Goal: Task Accomplishment & Management: Complete application form

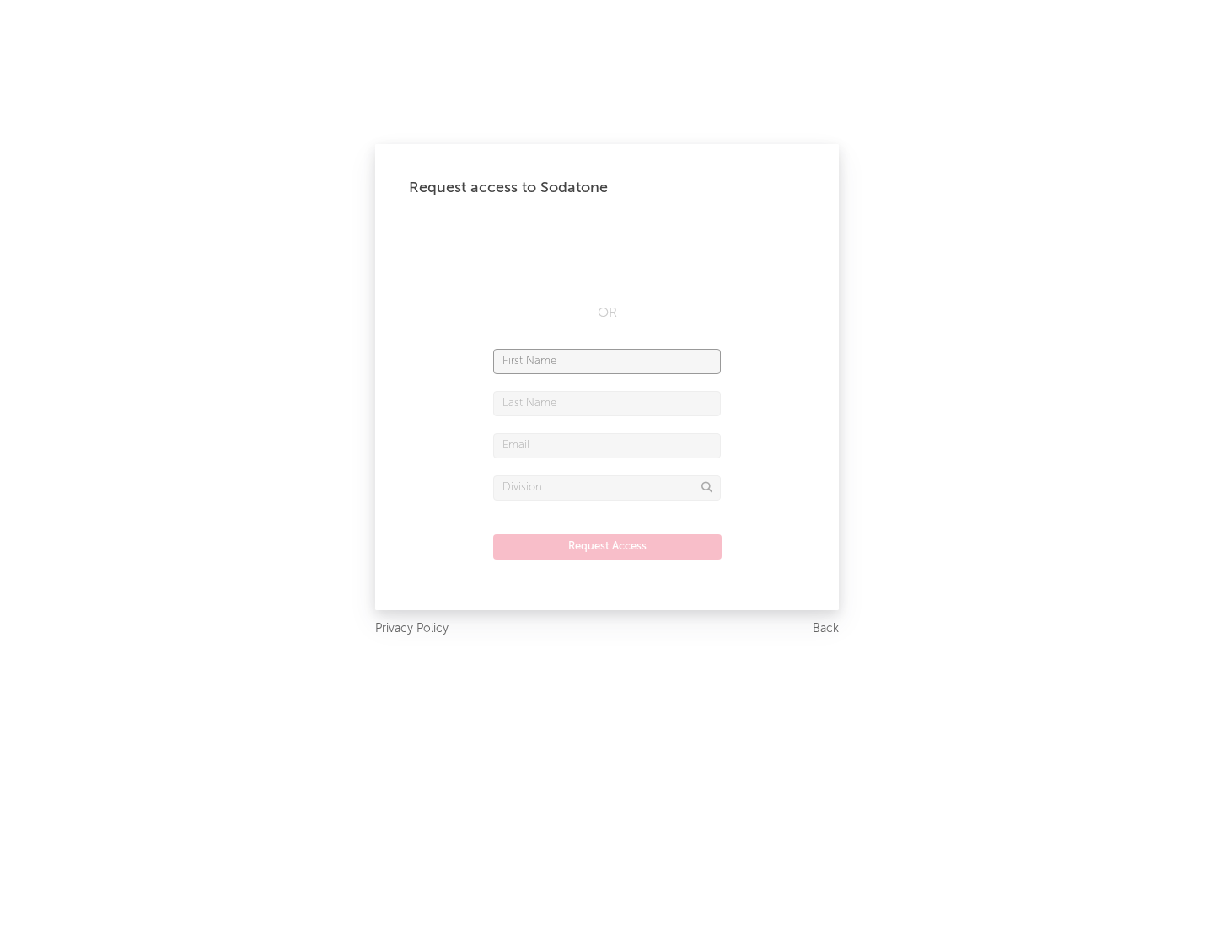
click at [607, 361] on input "text" at bounding box center [607, 361] width 228 height 25
type input "[PERSON_NAME]"
click at [607, 403] on input "text" at bounding box center [607, 403] width 228 height 25
type input "[PERSON_NAME]"
click at [607, 445] on input "text" at bounding box center [607, 445] width 228 height 25
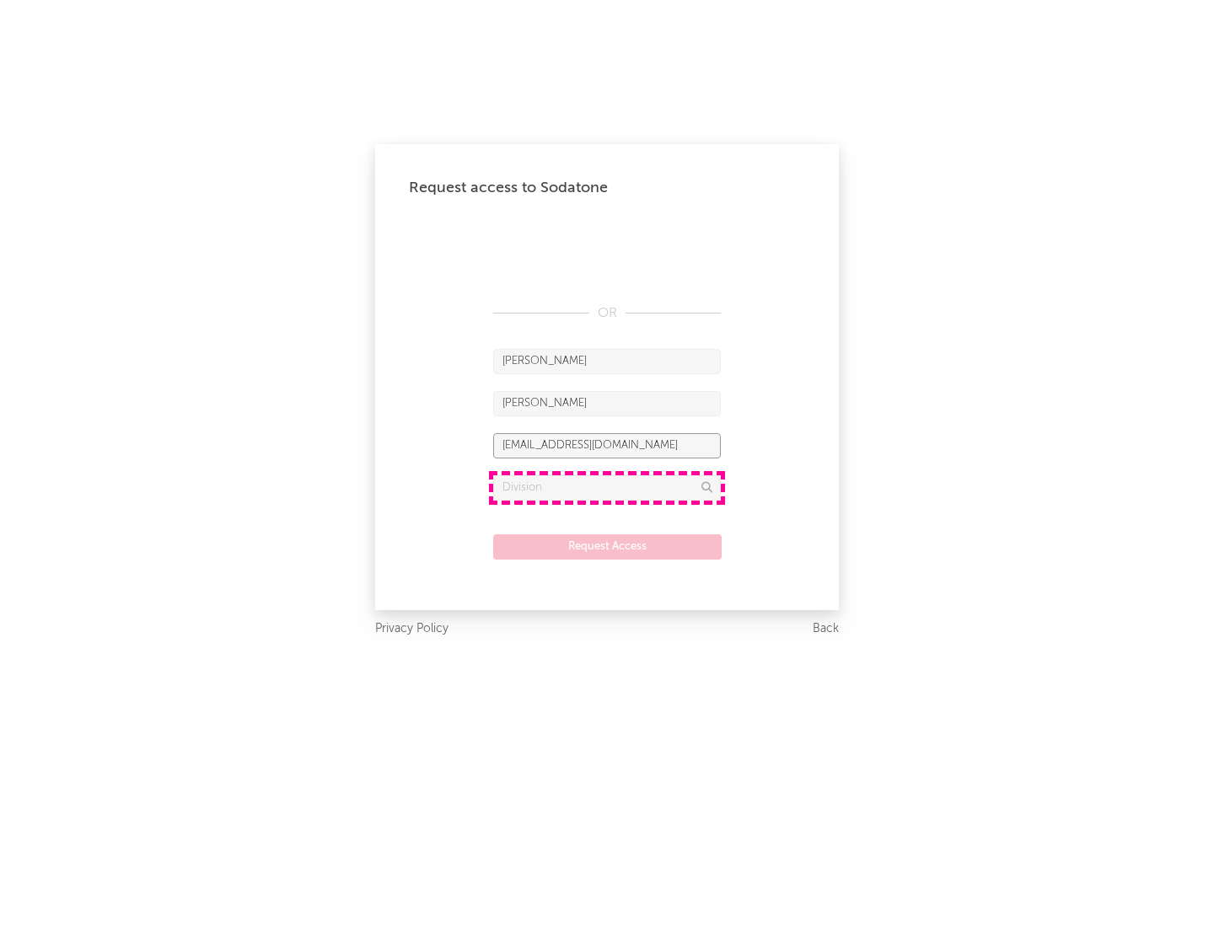
type input "[EMAIL_ADDRESS][DOMAIN_NAME]"
click at [607, 487] on input "text" at bounding box center [607, 487] width 228 height 25
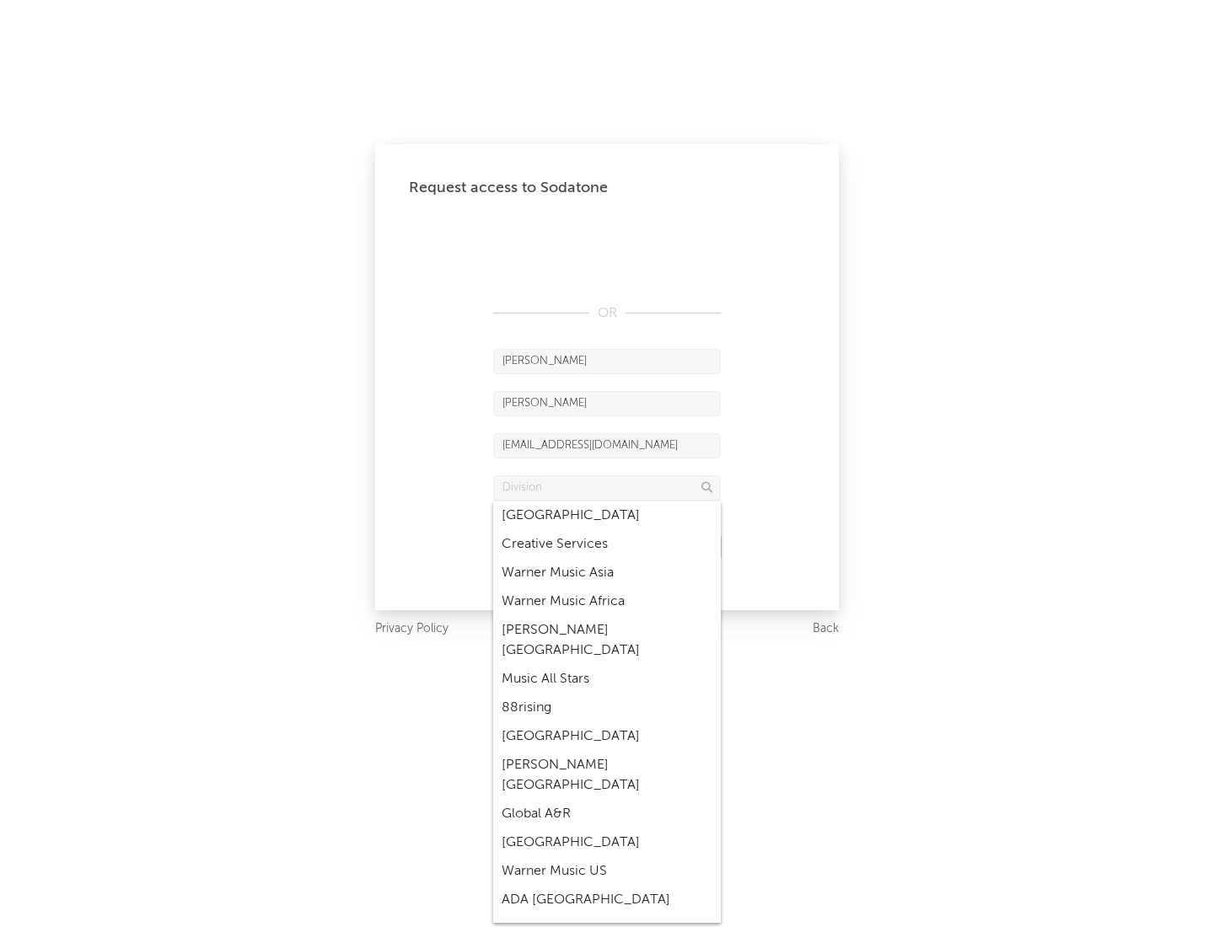
click at [607, 665] on div "Music All Stars" at bounding box center [607, 679] width 228 height 29
type input "Music All Stars"
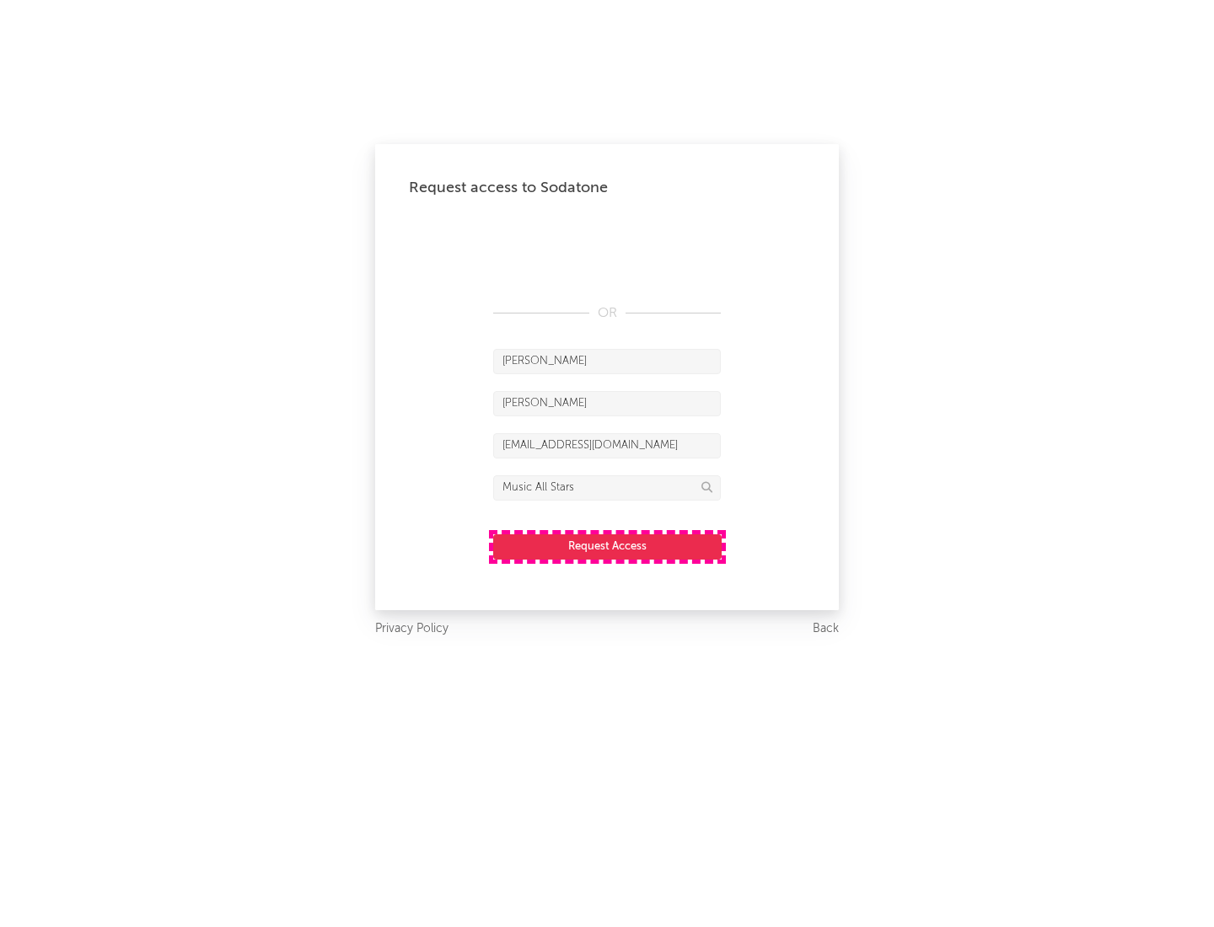
click at [607, 546] on button "Request Access" at bounding box center [607, 546] width 228 height 25
